Goal: Transaction & Acquisition: Purchase product/service

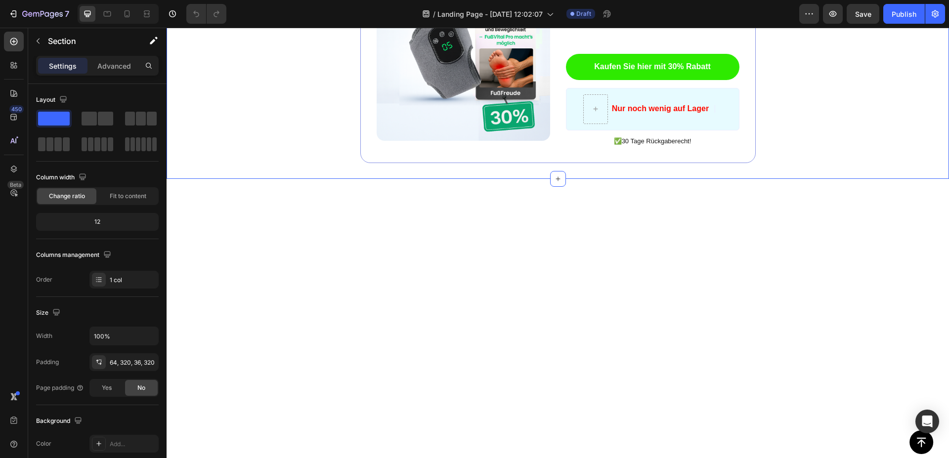
scroll to position [1663, 0]
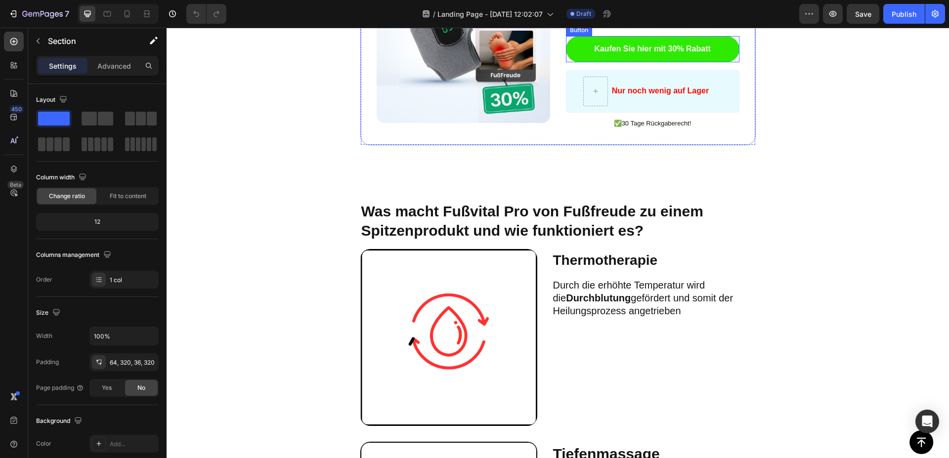
click at [734, 62] on div "Kaufen Sie hier mit 30% Rabatt Button" at bounding box center [652, 49] width 173 height 26
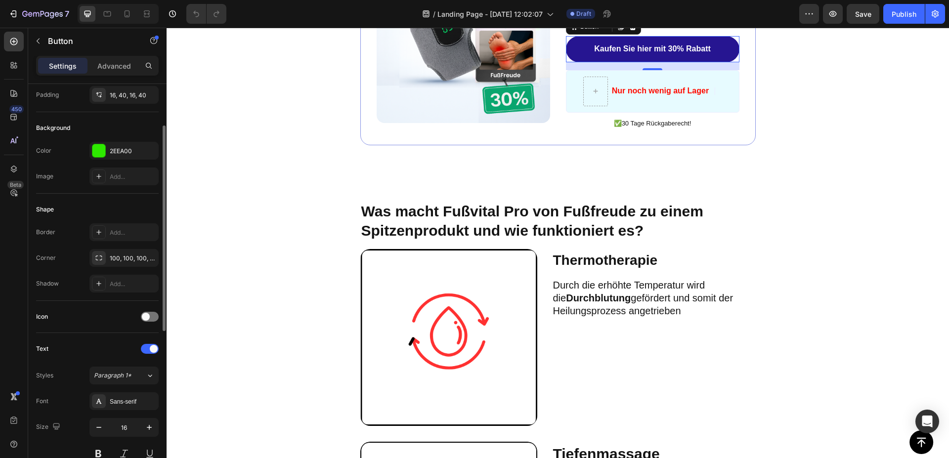
scroll to position [0, 0]
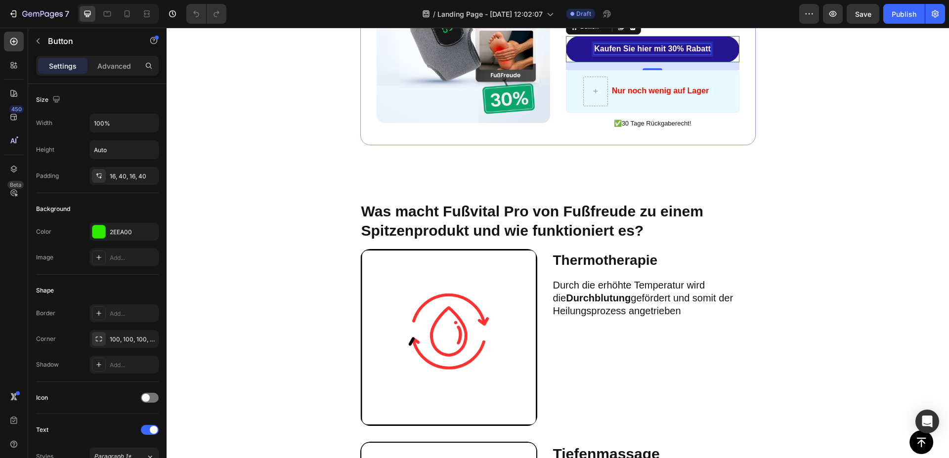
click at [701, 54] on p "Kaufen Sie hier mit 30% Rabatt" at bounding box center [652, 49] width 117 height 10
click at [704, 54] on p "Kaufen Sie hier mit 30% Rabatt" at bounding box center [652, 49] width 117 height 10
drag, startPoint x: 705, startPoint y: 297, endPoint x: 589, endPoint y: 297, distance: 116.1
click at [594, 54] on div "Kaufen Sie hier mit 30% Rabatt" at bounding box center [652, 49] width 117 height 10
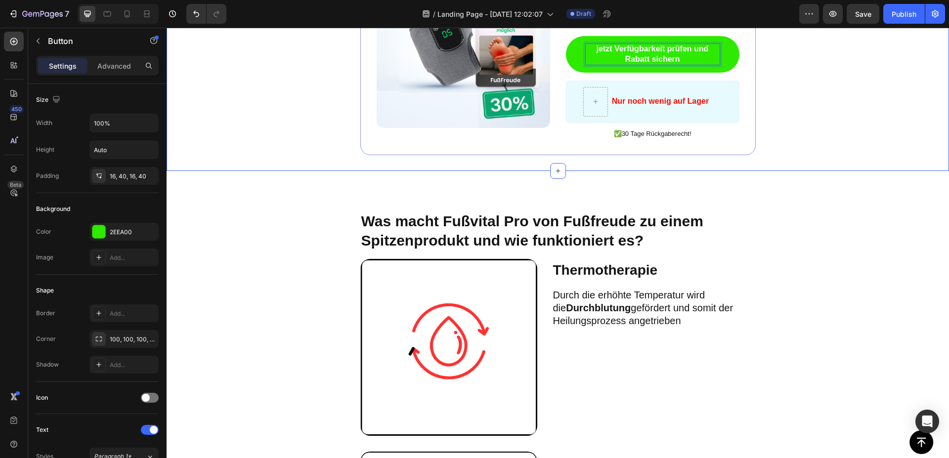
click at [814, 156] on div "Image ️🎊 Schlagen Sie zu - Rabatt endet bald ️🎊 Text Block Erhalten Sie nun 30%…" at bounding box center [557, 41] width 782 height 228
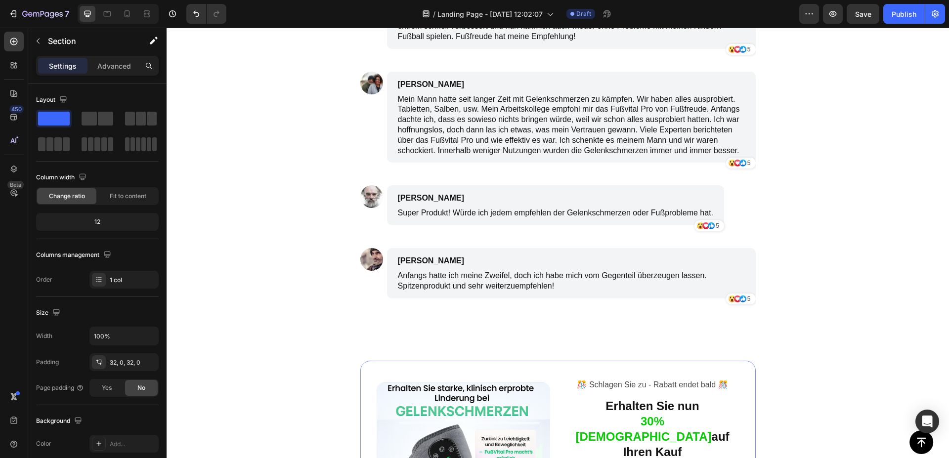
scroll to position [2973, 0]
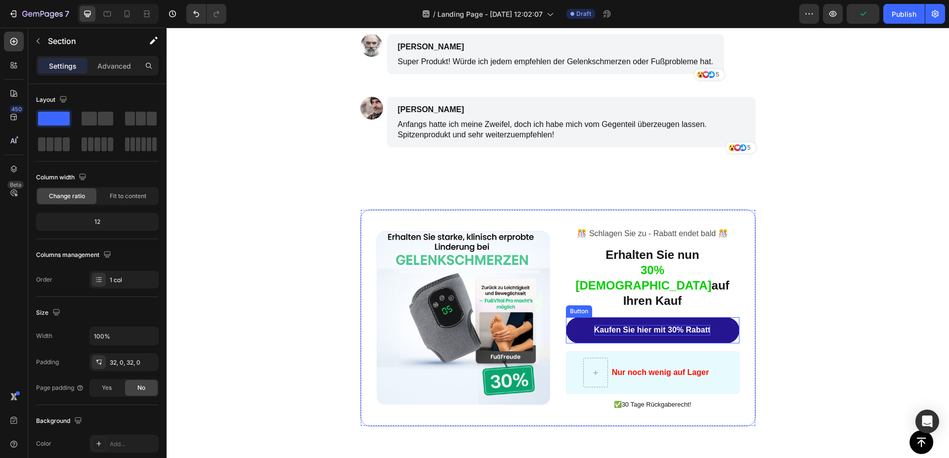
click at [701, 325] on p "Kaufen Sie hier mit 30% Rabatt" at bounding box center [652, 330] width 117 height 10
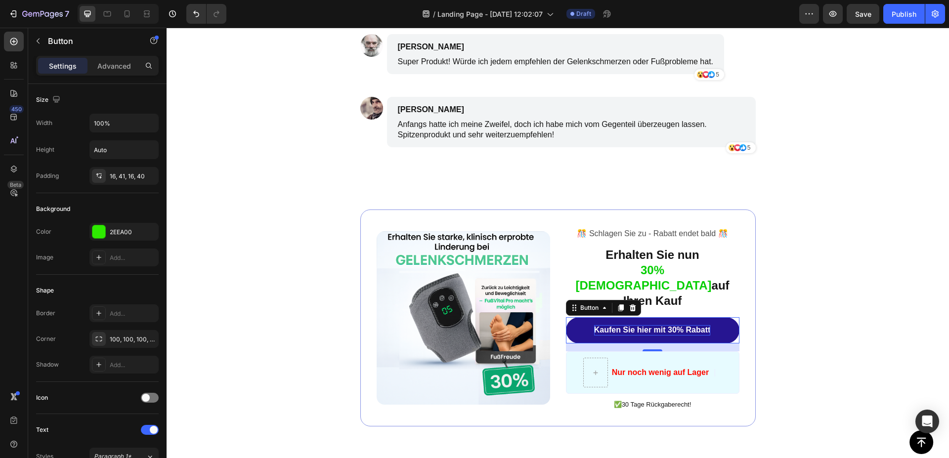
click at [706, 325] on p "Kaufen Sie hier mit 30% Rabatt" at bounding box center [652, 330] width 117 height 10
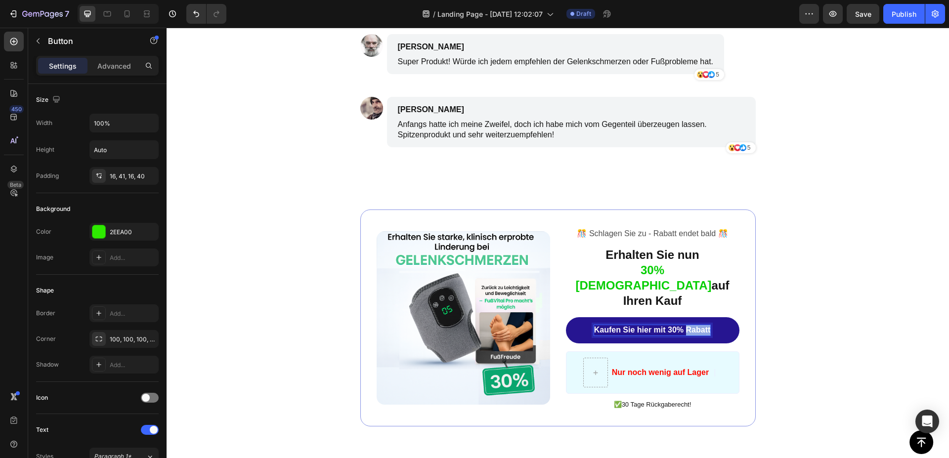
click at [706, 325] on p "Kaufen Sie hier mit 30% Rabatt" at bounding box center [652, 330] width 117 height 10
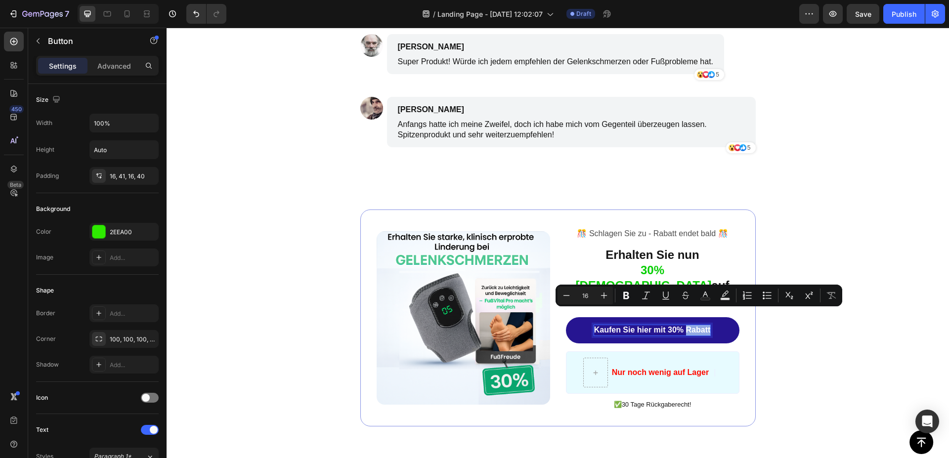
click at [706, 325] on p "Kaufen Sie hier mit 30% Rabatt" at bounding box center [652, 330] width 117 height 10
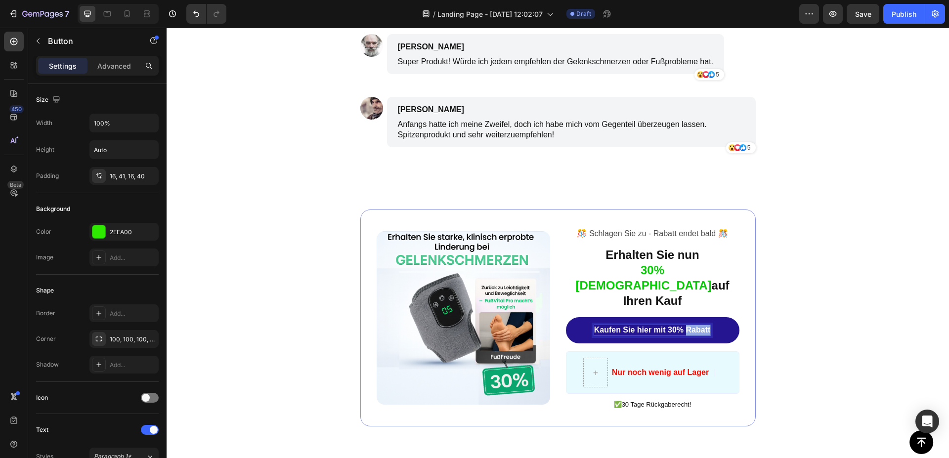
click at [706, 325] on p "Kaufen Sie hier mit 30% Rabatt" at bounding box center [652, 330] width 117 height 10
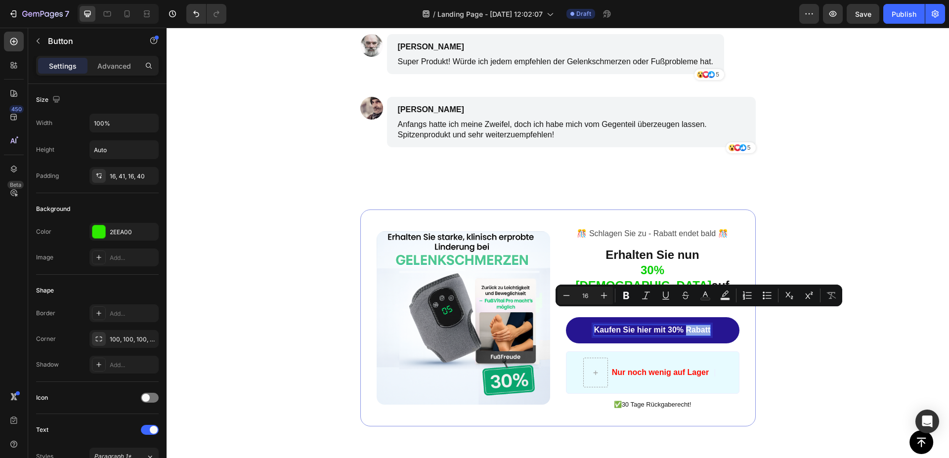
click at [706, 325] on p "Kaufen Sie hier mit 30% Rabatt" at bounding box center [652, 330] width 117 height 10
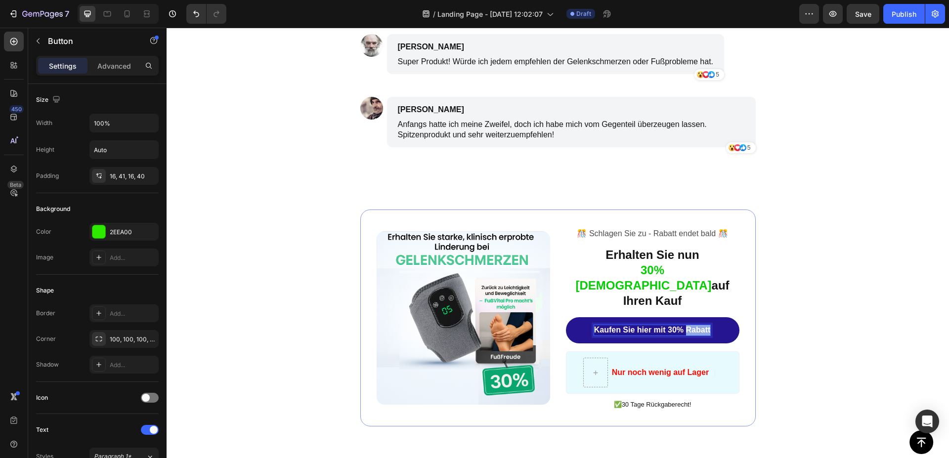
click at [706, 325] on p "Kaufen Sie hier mit 30% Rabatt" at bounding box center [652, 330] width 117 height 10
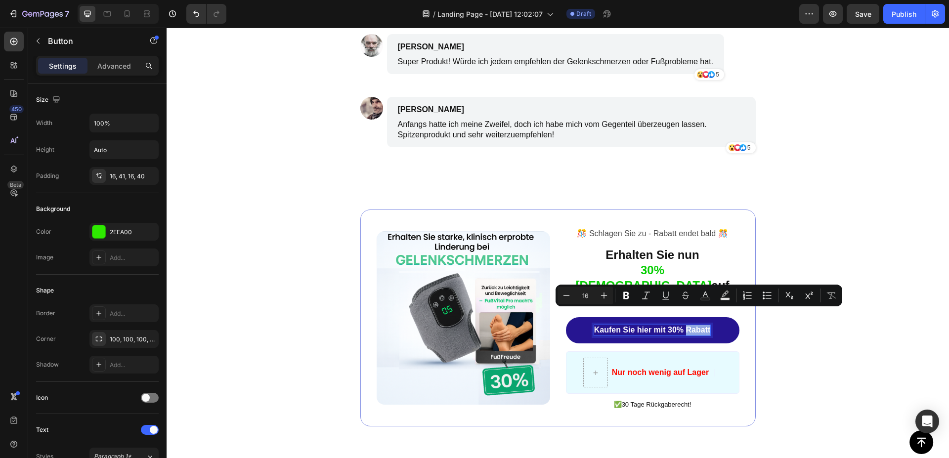
click at [706, 325] on p "Kaufen Sie hier mit 30% Rabatt" at bounding box center [652, 330] width 117 height 10
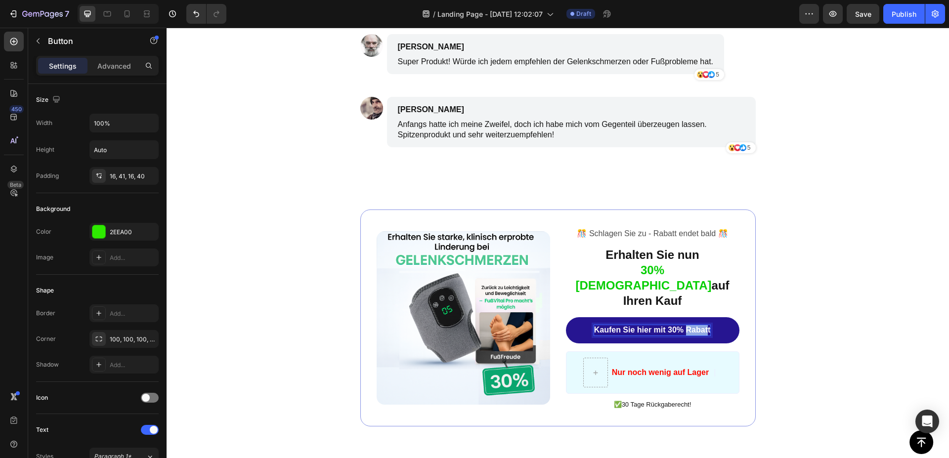
drag, startPoint x: 709, startPoint y: 312, endPoint x: 689, endPoint y: 306, distance: 20.6
click at [689, 325] on div "Kaufen Sie hier mit 30% Rabatt" at bounding box center [652, 330] width 117 height 10
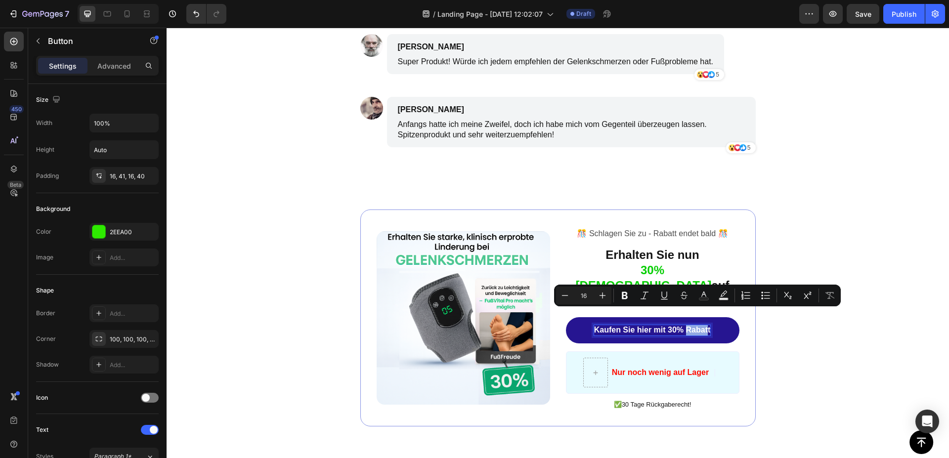
click at [696, 325] on p "Kaufen Sie hier mit 30% Rabatt" at bounding box center [652, 330] width 117 height 10
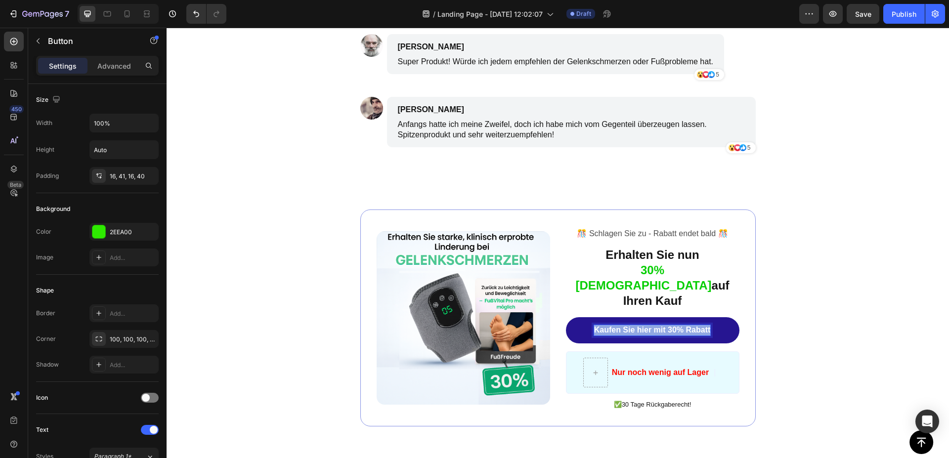
drag, startPoint x: 710, startPoint y: 313, endPoint x: 590, endPoint y: 315, distance: 120.6
click at [594, 325] on div "Kaufen Sie hier mit 30% Rabatt" at bounding box center [652, 330] width 117 height 10
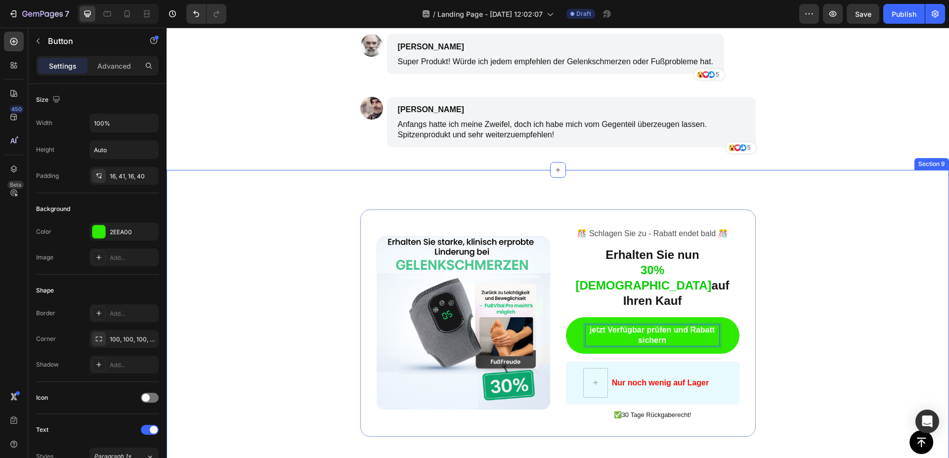
click at [835, 293] on div "Image ️🎊 Schlagen Sie zu - Rabatt endet bald ️🎊 Text Block Erhalten Sie nun 30%…" at bounding box center [557, 323] width 782 height 306
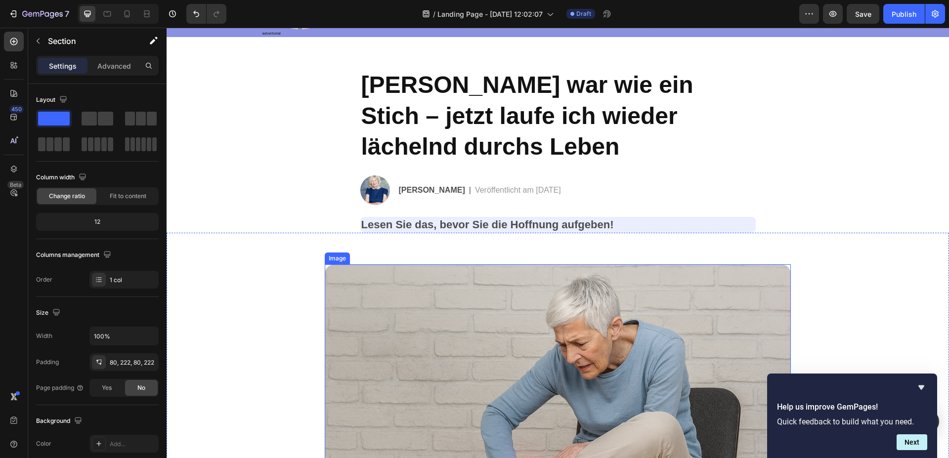
scroll to position [202, 0]
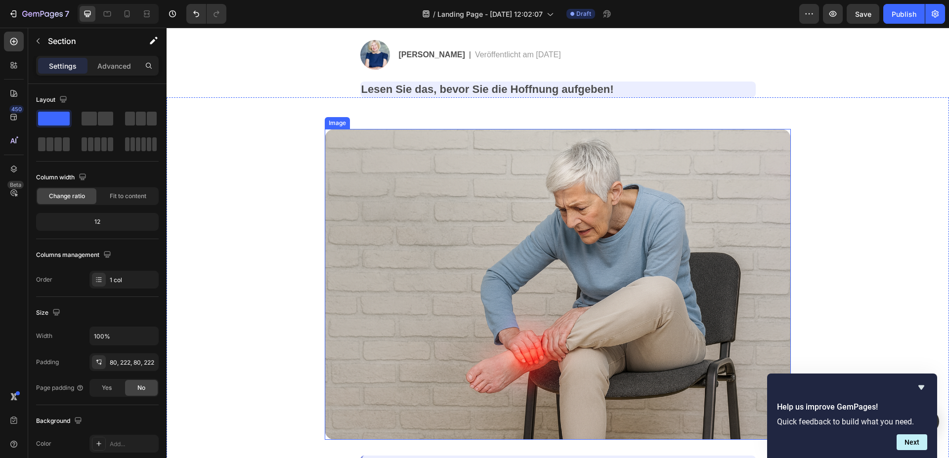
click at [594, 285] on img at bounding box center [558, 284] width 466 height 311
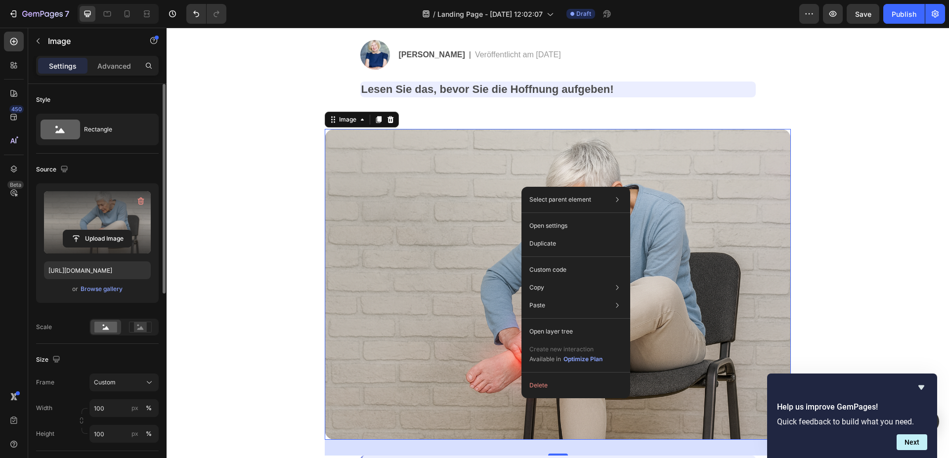
click at [101, 220] on label at bounding box center [97, 222] width 107 height 62
click at [101, 230] on input "file" at bounding box center [97, 238] width 68 height 17
